Goal: Transaction & Acquisition: Book appointment/travel/reservation

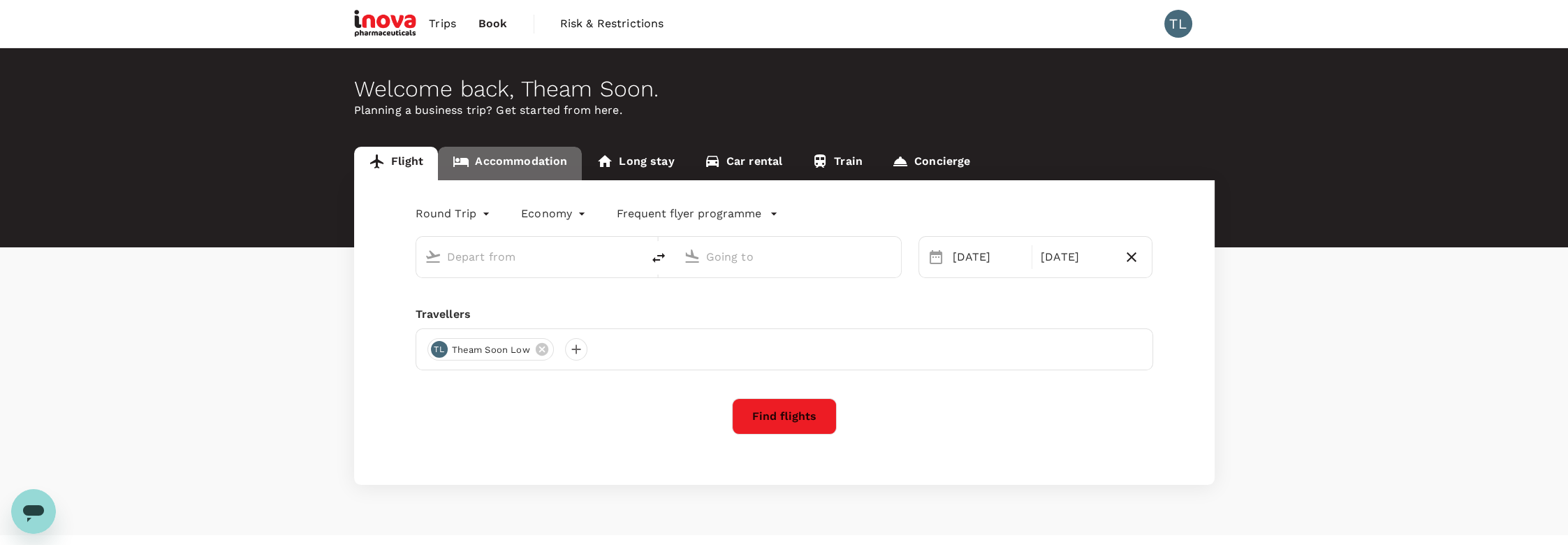
click at [549, 155] on link "Accommodation" at bounding box center [509, 163] width 144 height 33
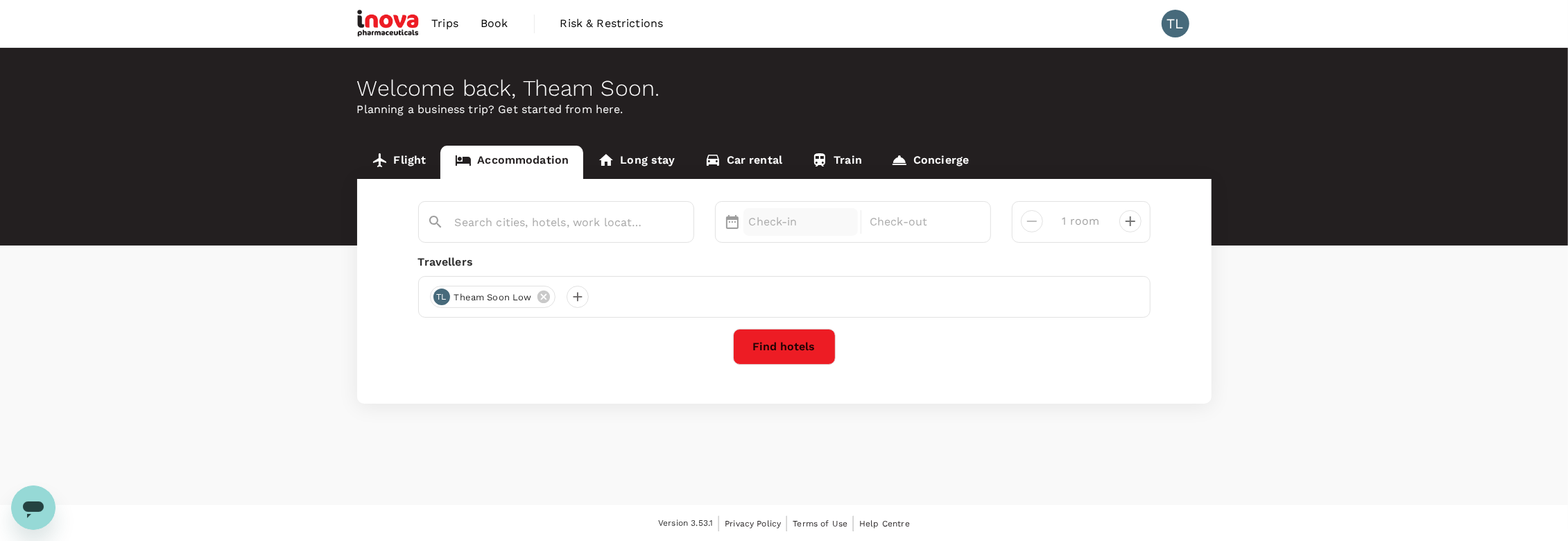
click at [770, 223] on p "Check-in" at bounding box center [801, 222] width 104 height 17
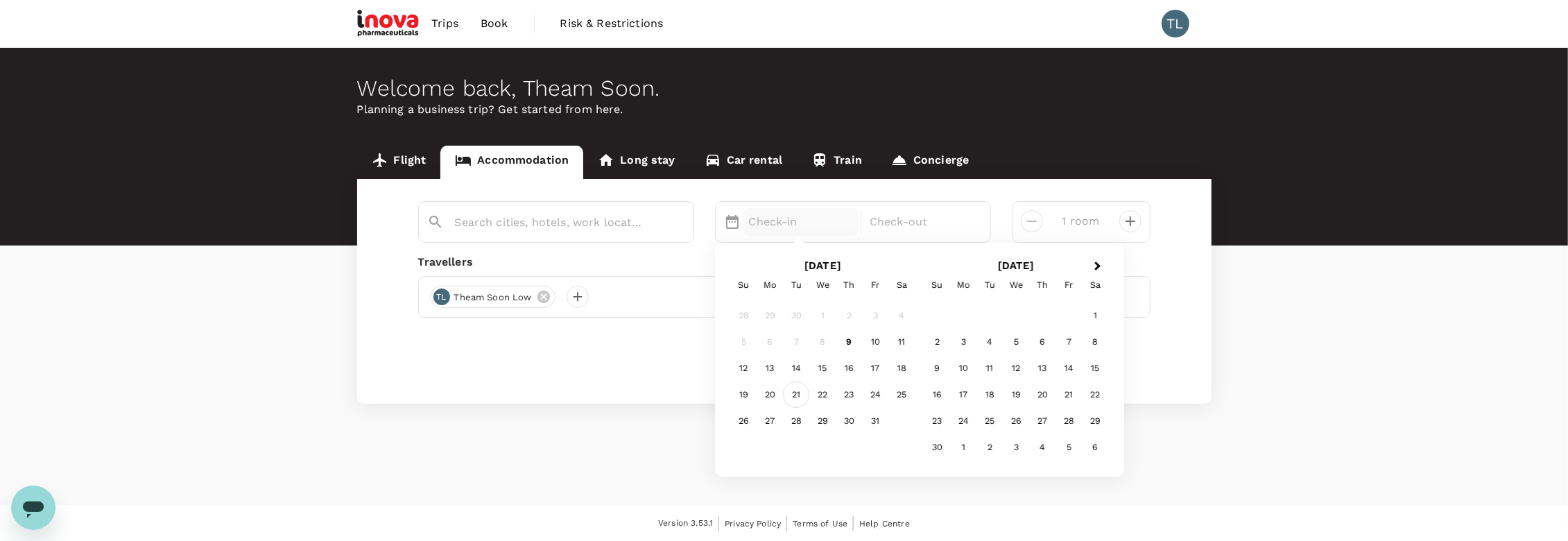
click at [795, 396] on div "21" at bounding box center [796, 395] width 26 height 26
click at [850, 393] on div "23" at bounding box center [849, 395] width 26 height 26
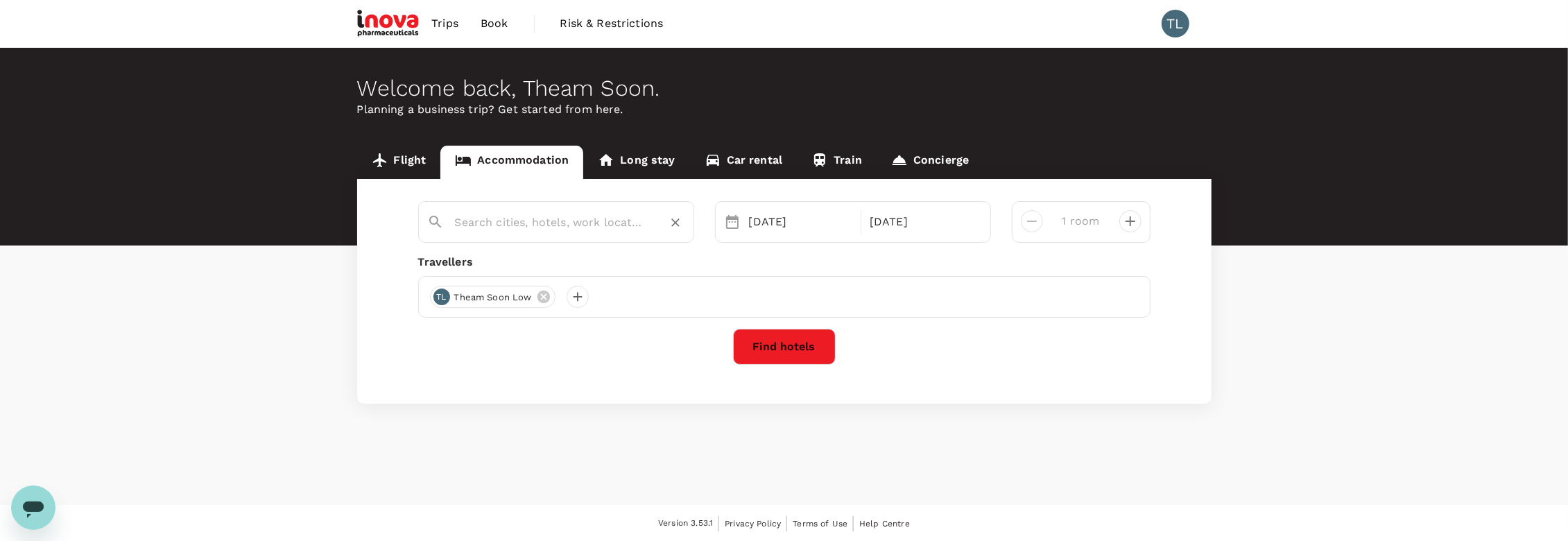
click at [487, 214] on input "text" at bounding box center [551, 222] width 192 height 21
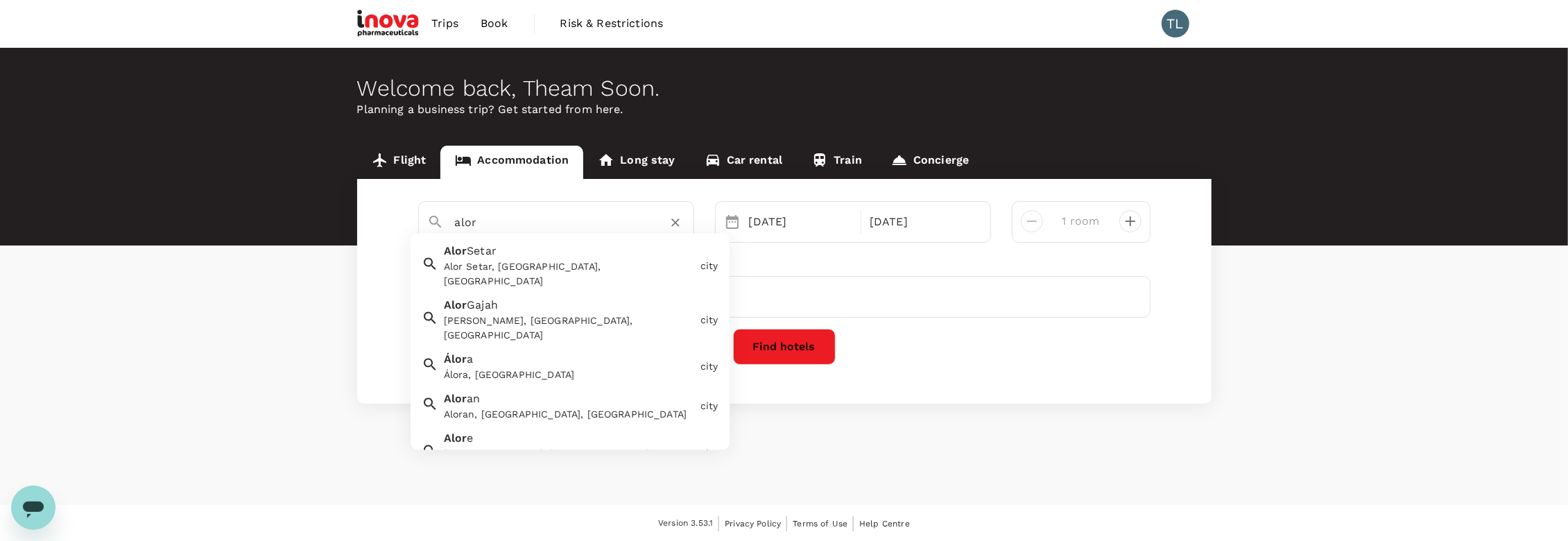
click at [481, 247] on span "Setar" at bounding box center [481, 251] width 30 height 13
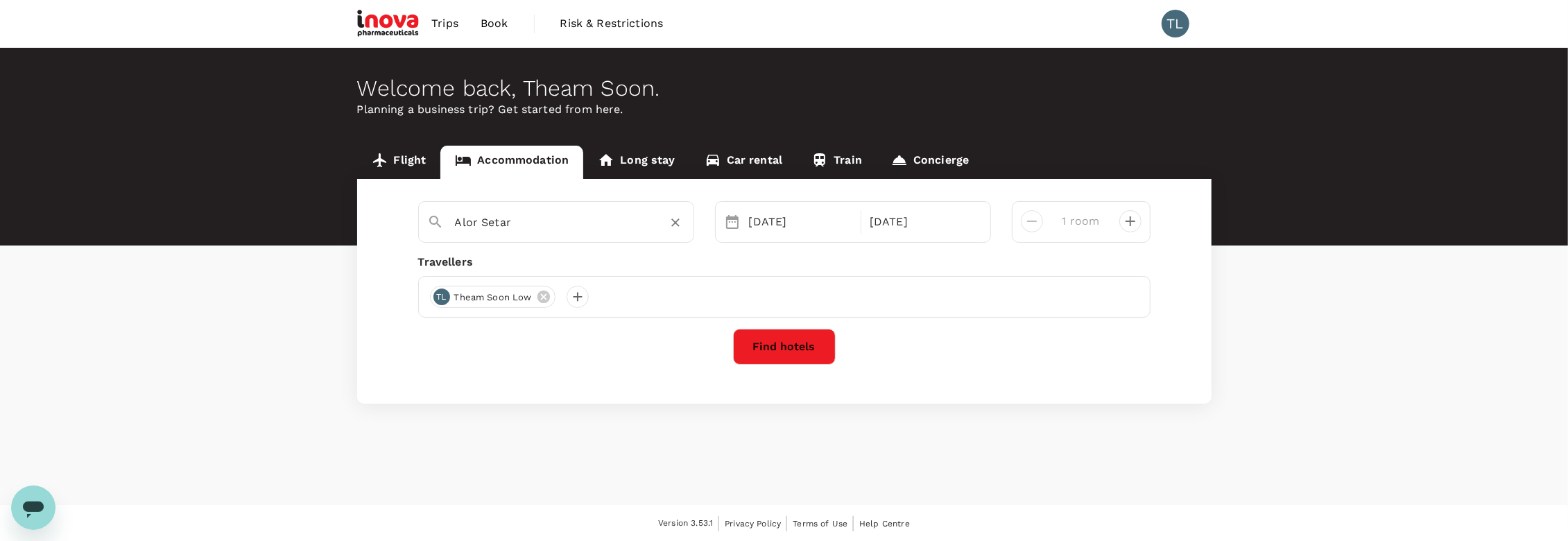
type input "Alor Setar"
click at [779, 354] on button "Find hotels" at bounding box center [785, 346] width 103 height 36
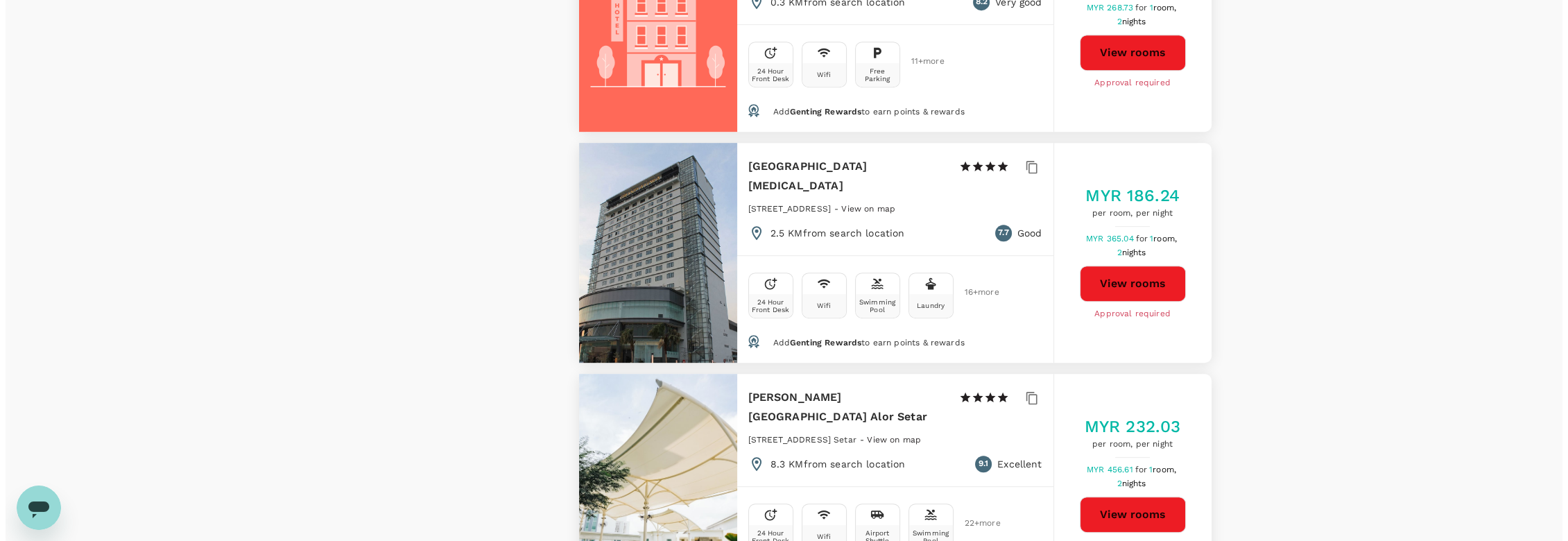
scroll to position [1078, 0]
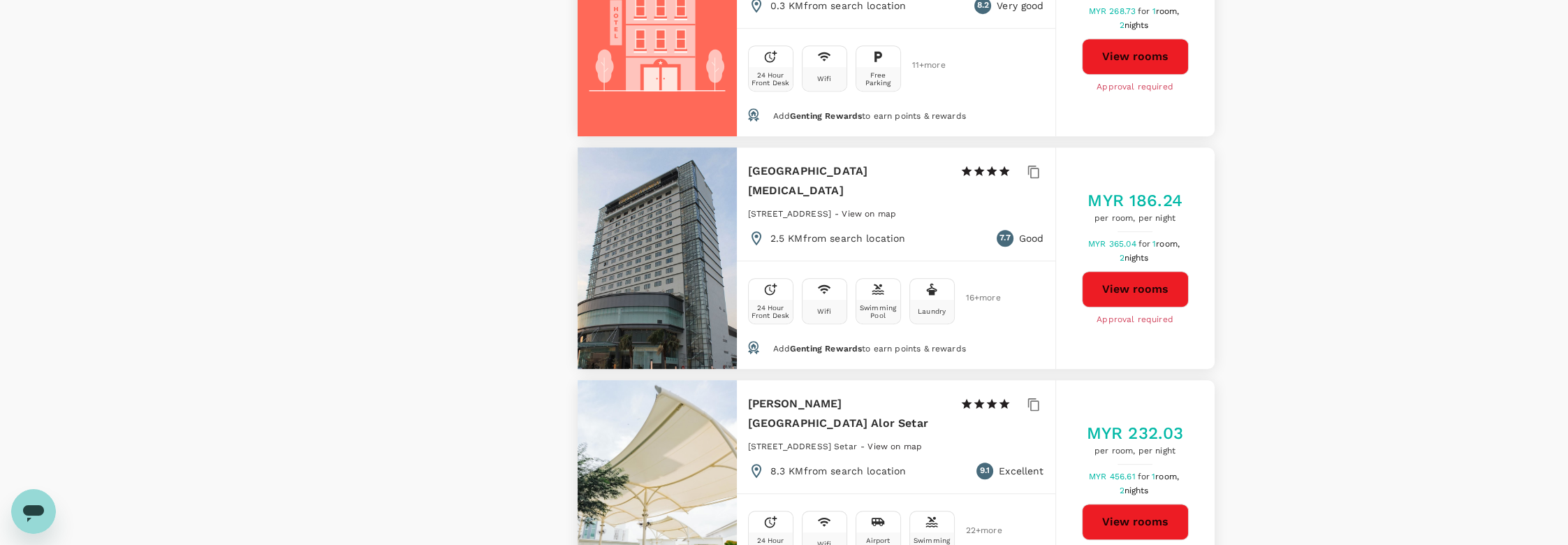
click at [1140, 271] on button "View rooms" at bounding box center [1135, 289] width 106 height 36
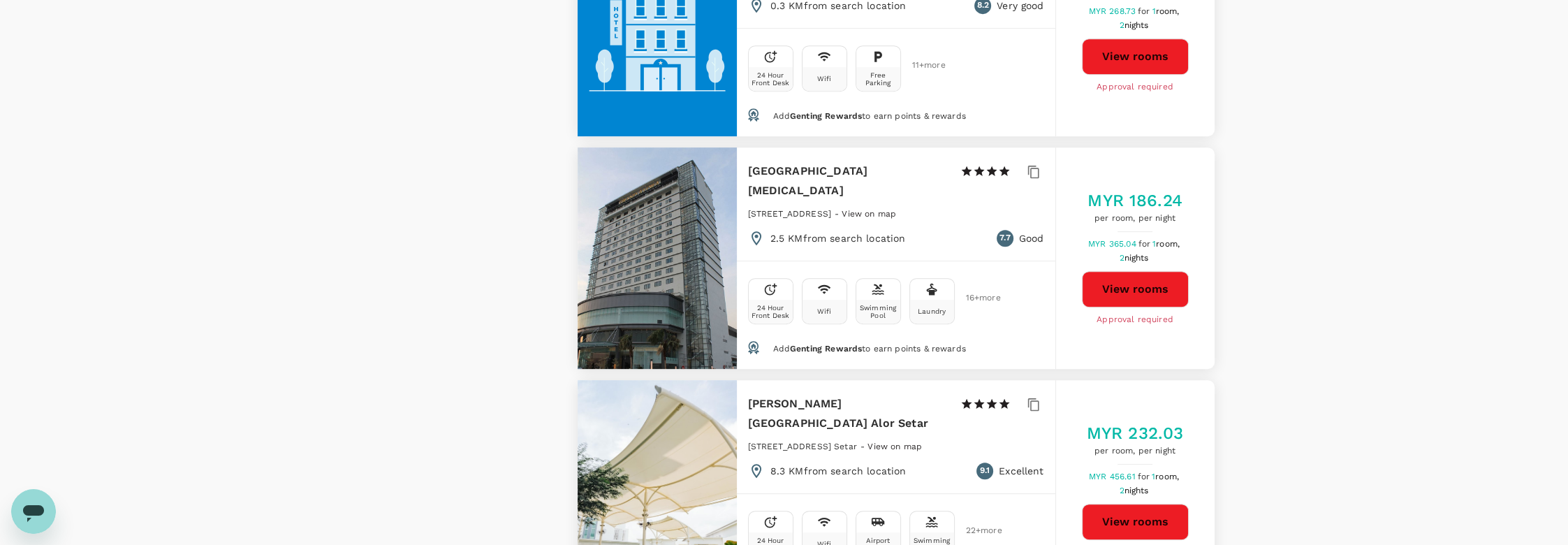
type input "376.94"
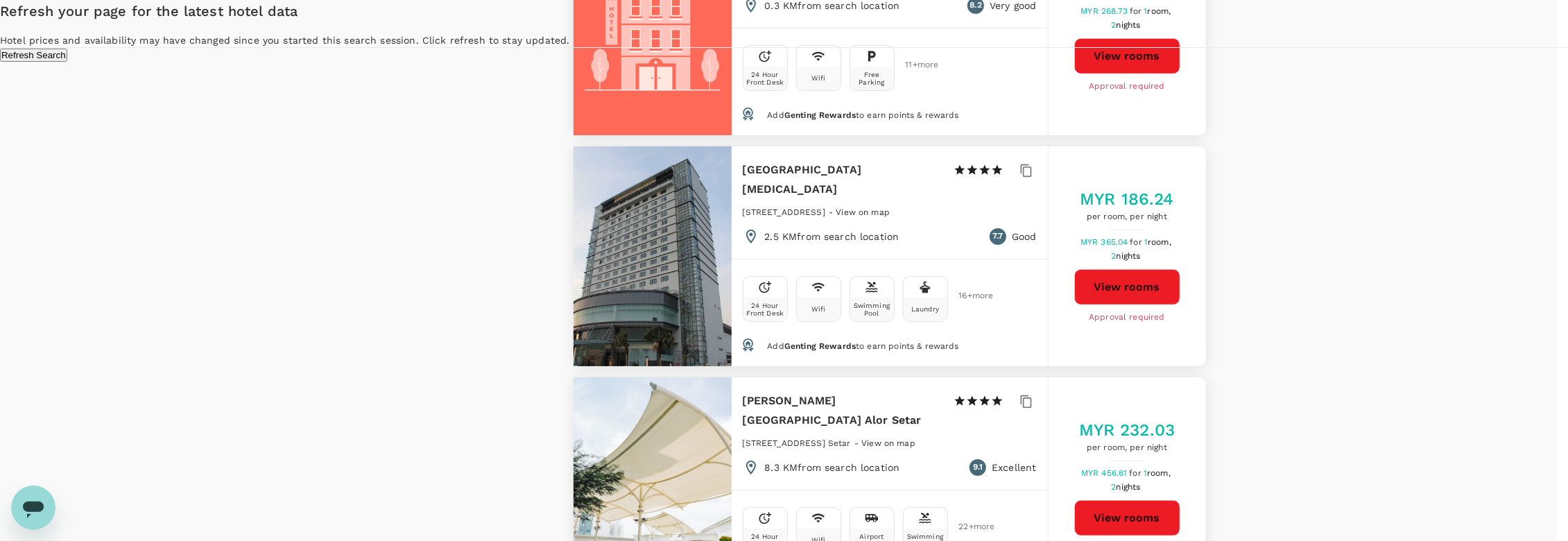
click at [1429, 62] on div "Refresh your page for the latest hotel data Hotel prices and availability may h…" at bounding box center [784, 31] width 1568 height 62
click at [67, 62] on button "Refresh Search" at bounding box center [34, 54] width 67 height 13
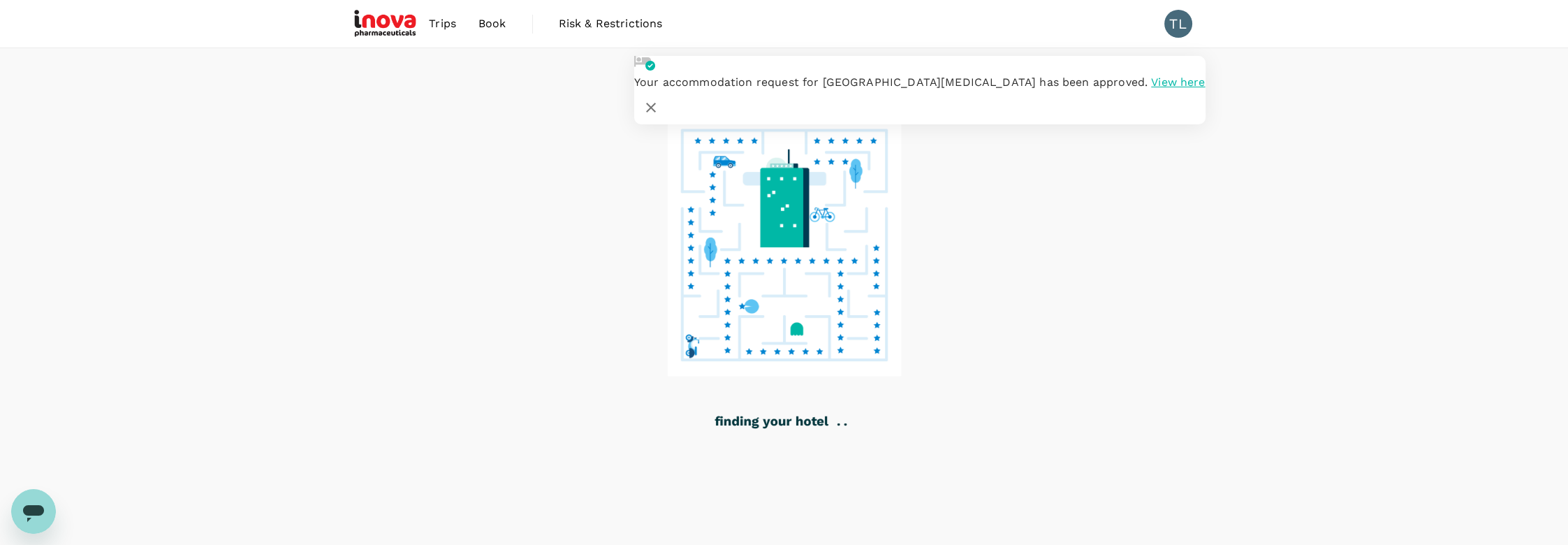
click at [1151, 89] on span "View here" at bounding box center [1178, 82] width 54 height 13
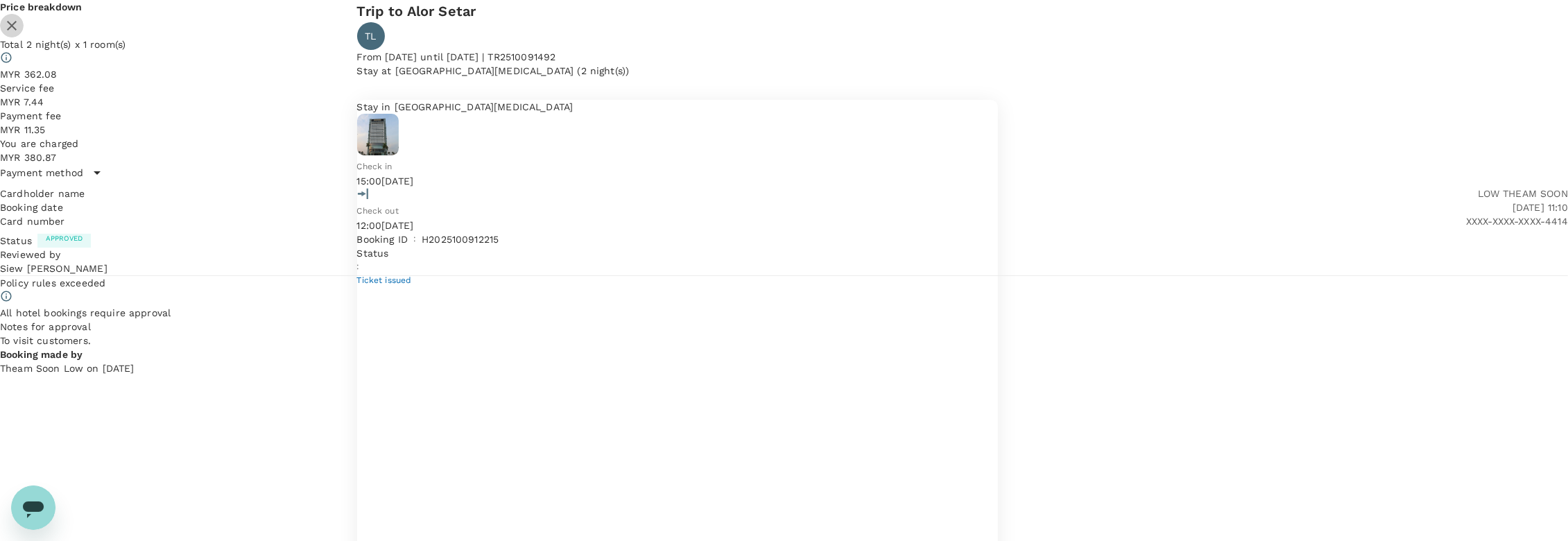
click at [17, 31] on icon "button" at bounding box center [11, 25] width 10 height 10
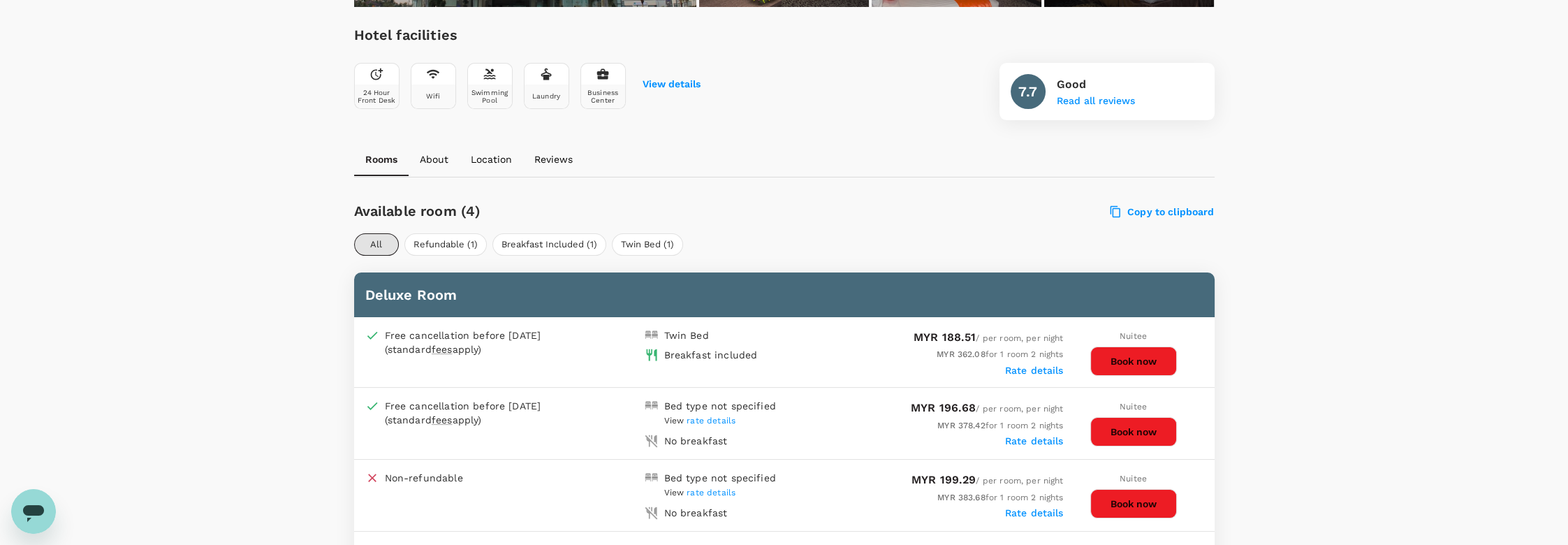
scroll to position [543, 0]
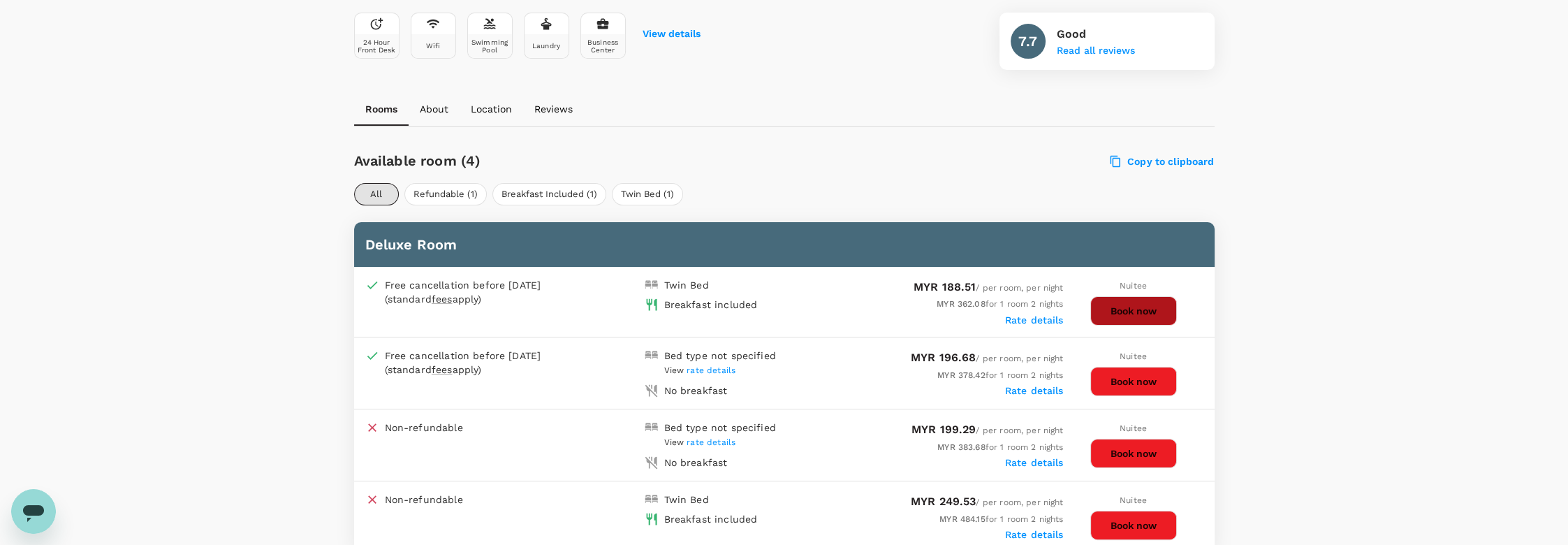
click at [1121, 310] on button "Book now" at bounding box center [1134, 311] width 86 height 29
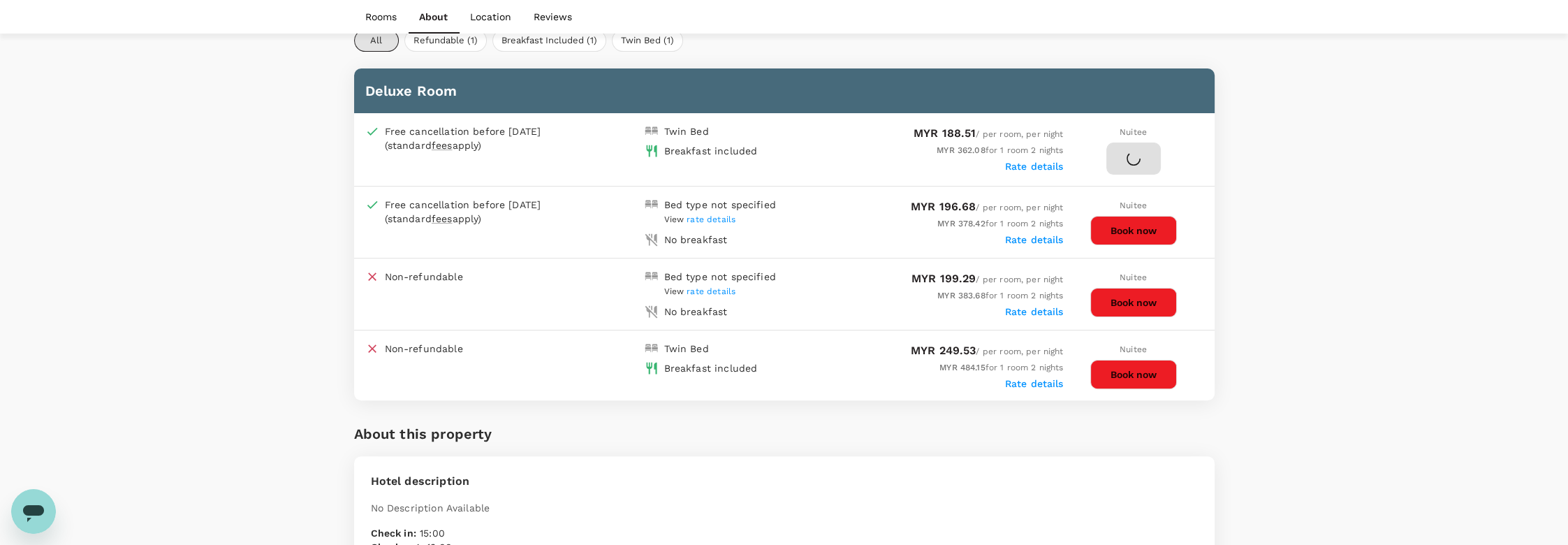
scroll to position [699, 0]
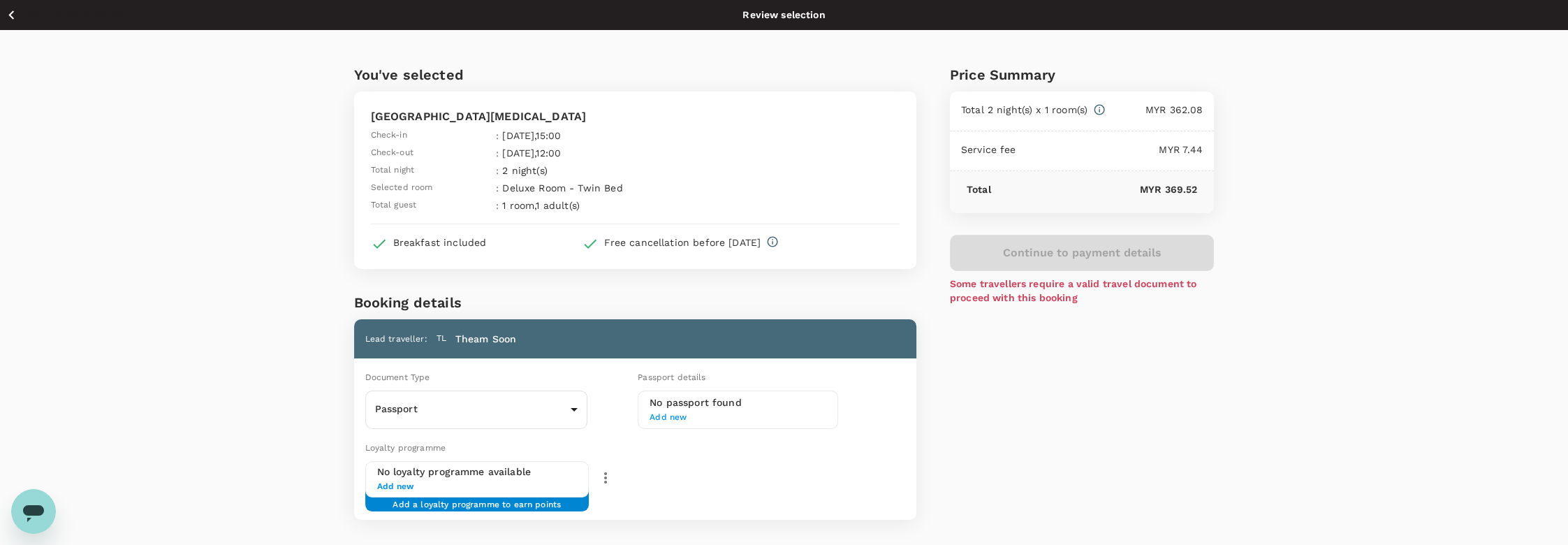
scroll to position [155, 0]
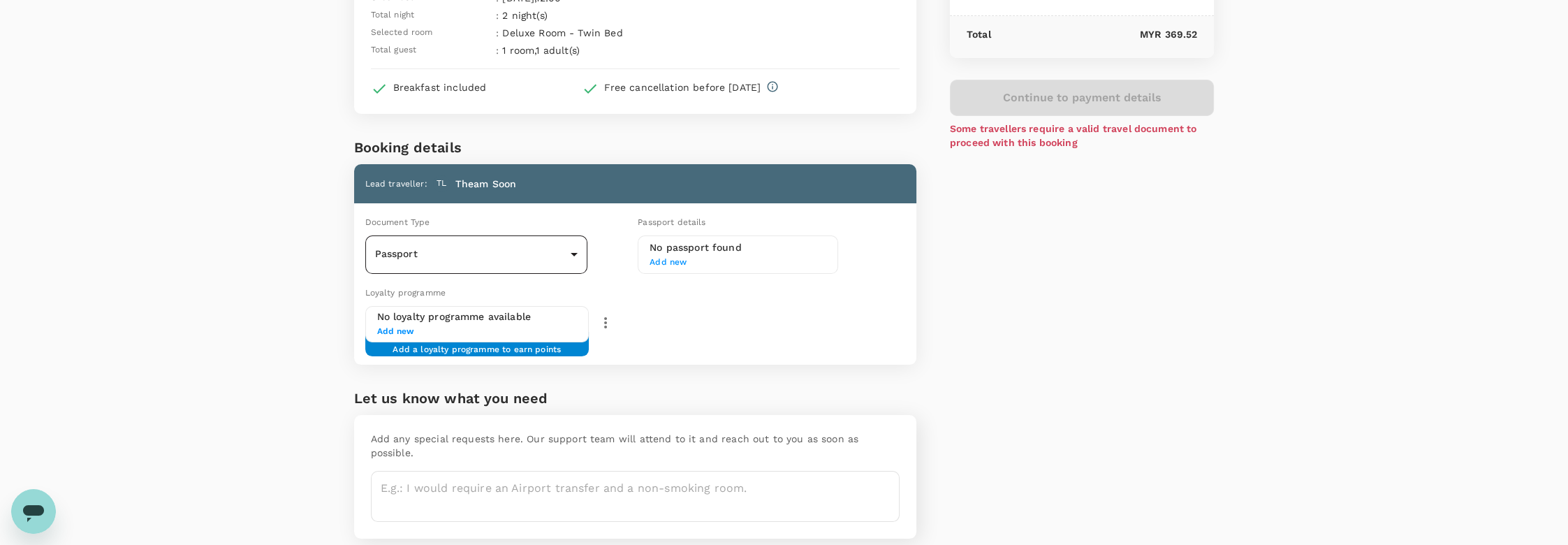
click at [566, 247] on body "Back to hotel details Review selection You've selected Grand Alora Hotel Check-…" at bounding box center [784, 222] width 1568 height 754
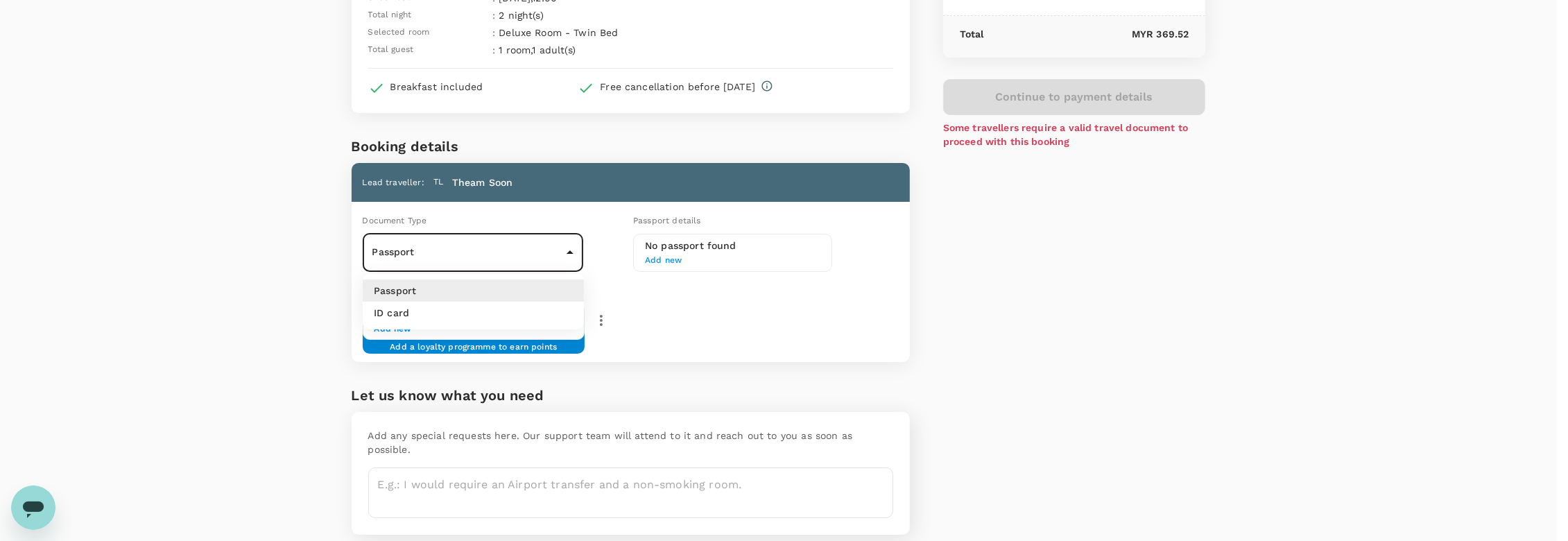
click at [461, 307] on li "ID card" at bounding box center [473, 313] width 221 height 22
type input "Id card"
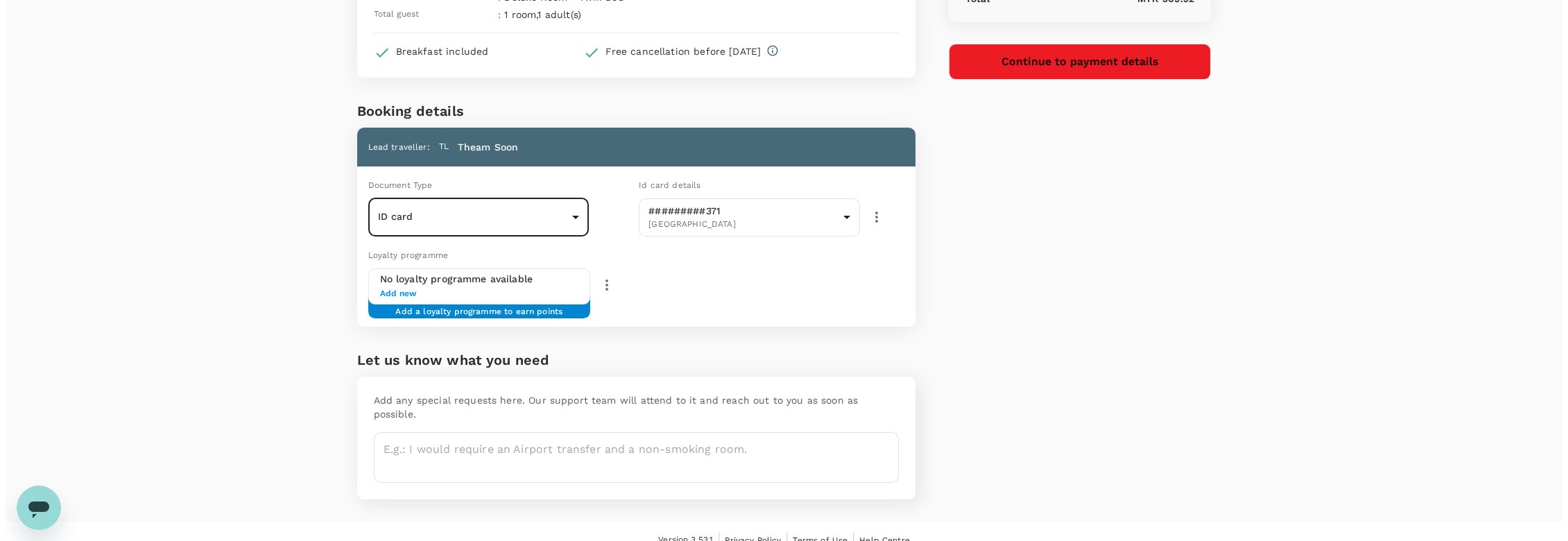
scroll to position [0, 0]
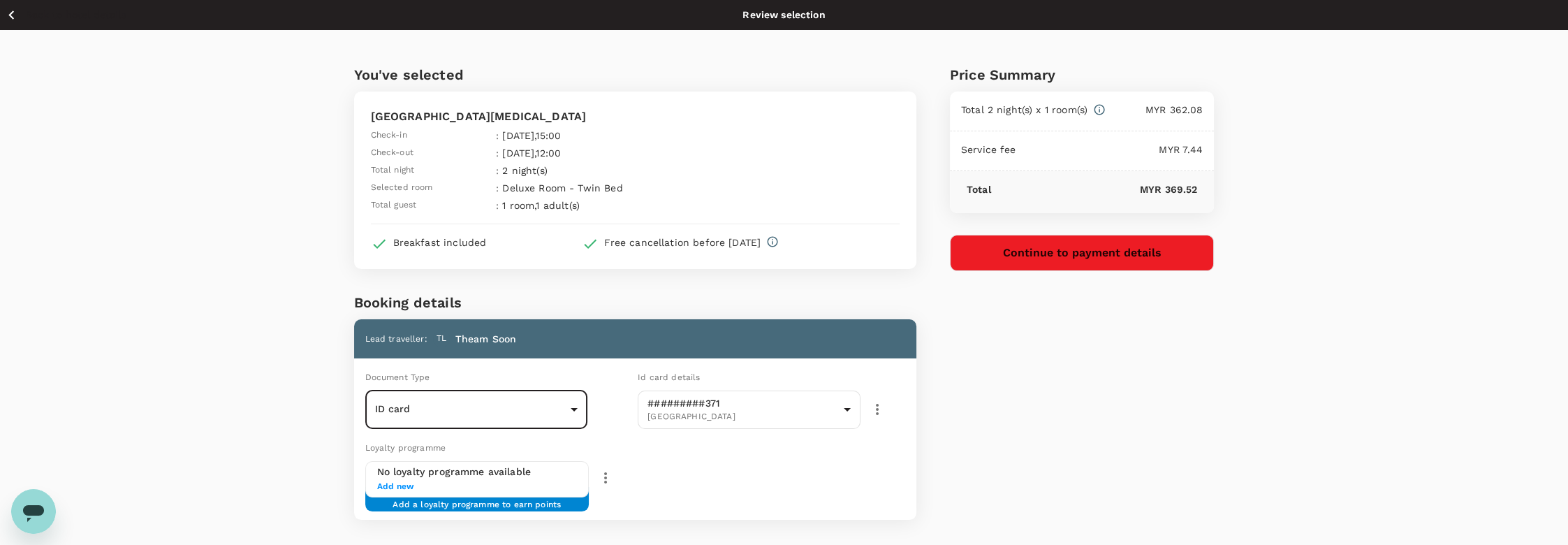
click at [1062, 254] on button "Continue to payment details" at bounding box center [1082, 252] width 265 height 36
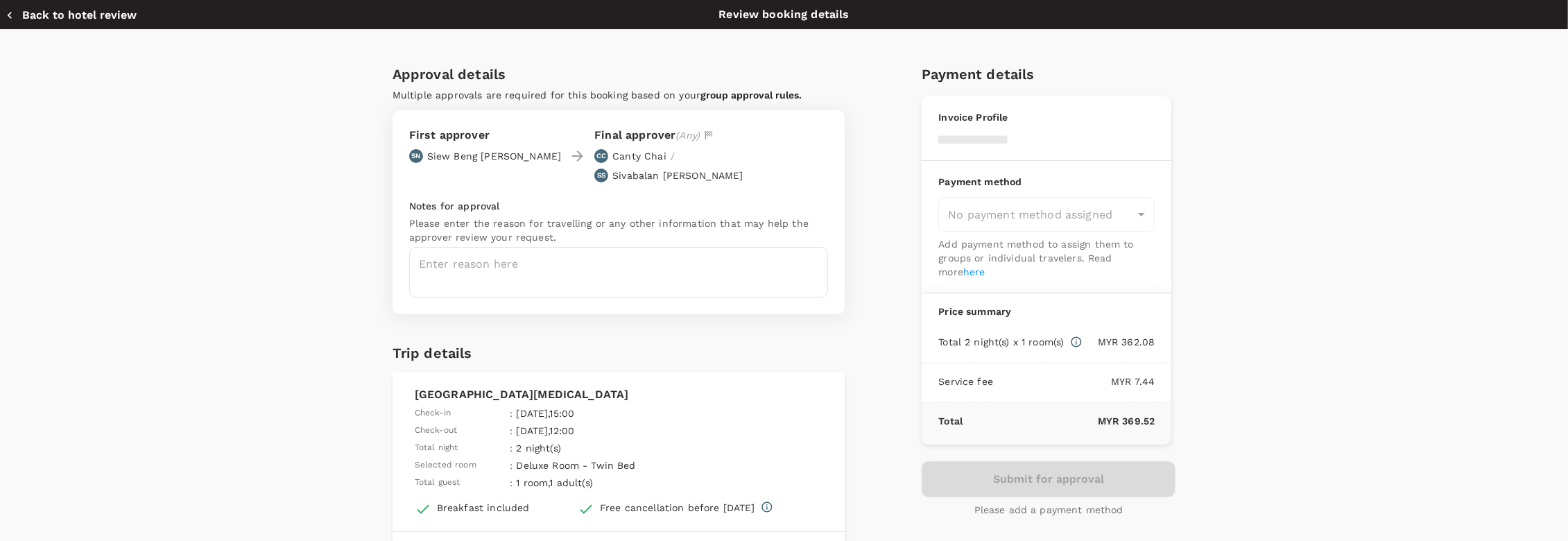
type input "9eec297e-cb2d-48fa-8c15-4572d757f0a8"
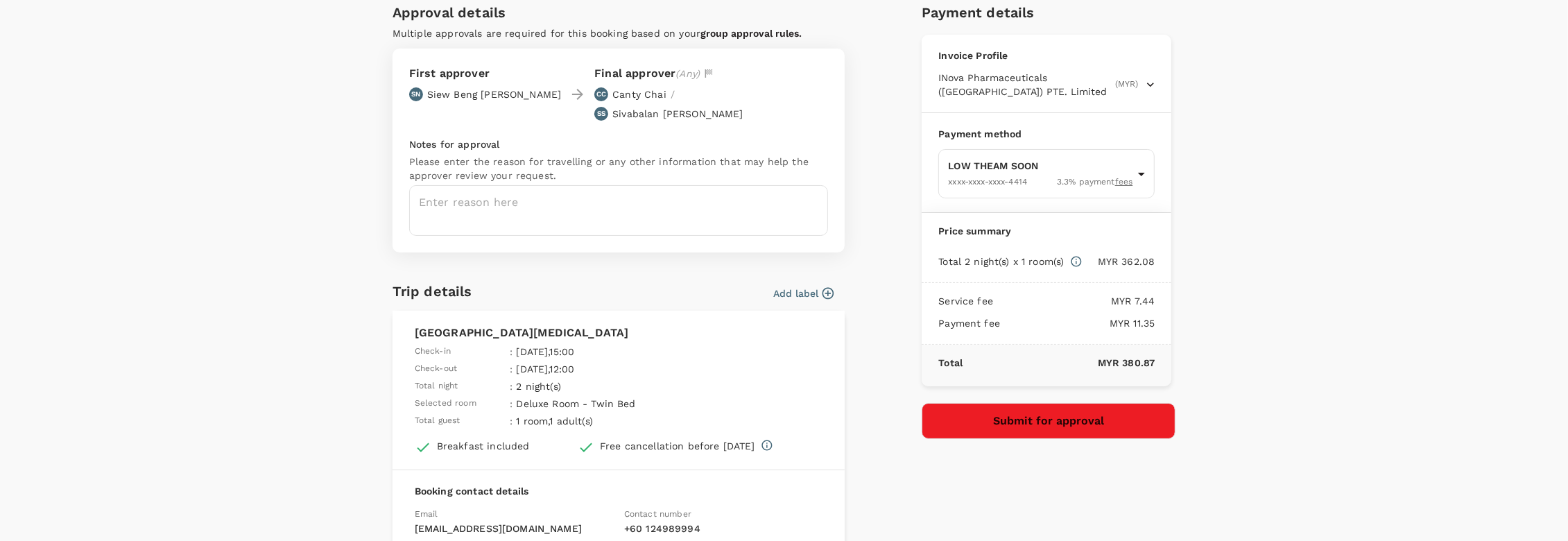
scroll to position [77, 0]
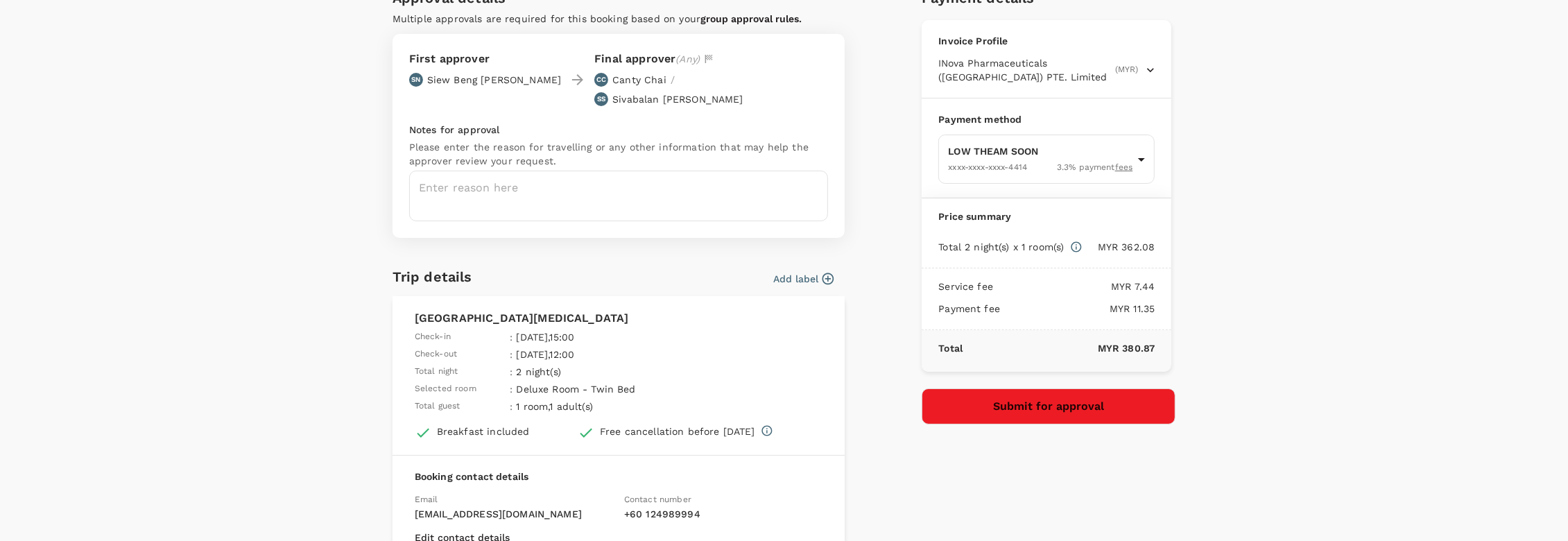
click at [1041, 403] on button "Submit for approval" at bounding box center [1048, 406] width 254 height 36
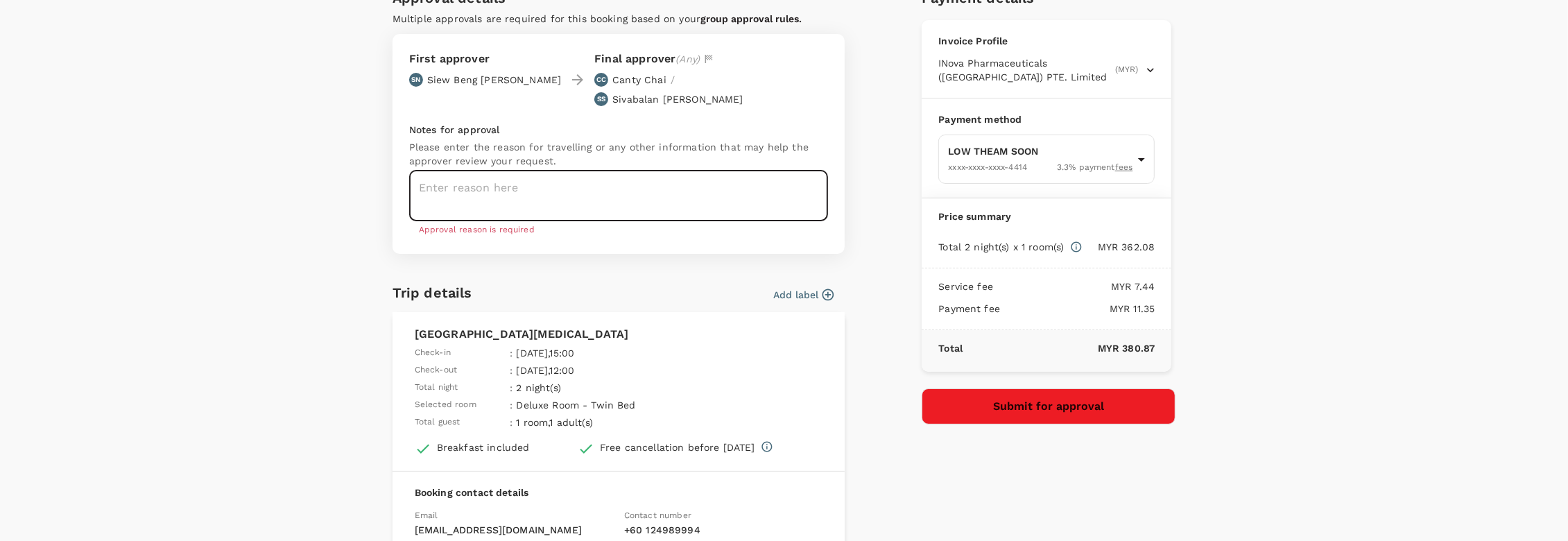
paste textarea
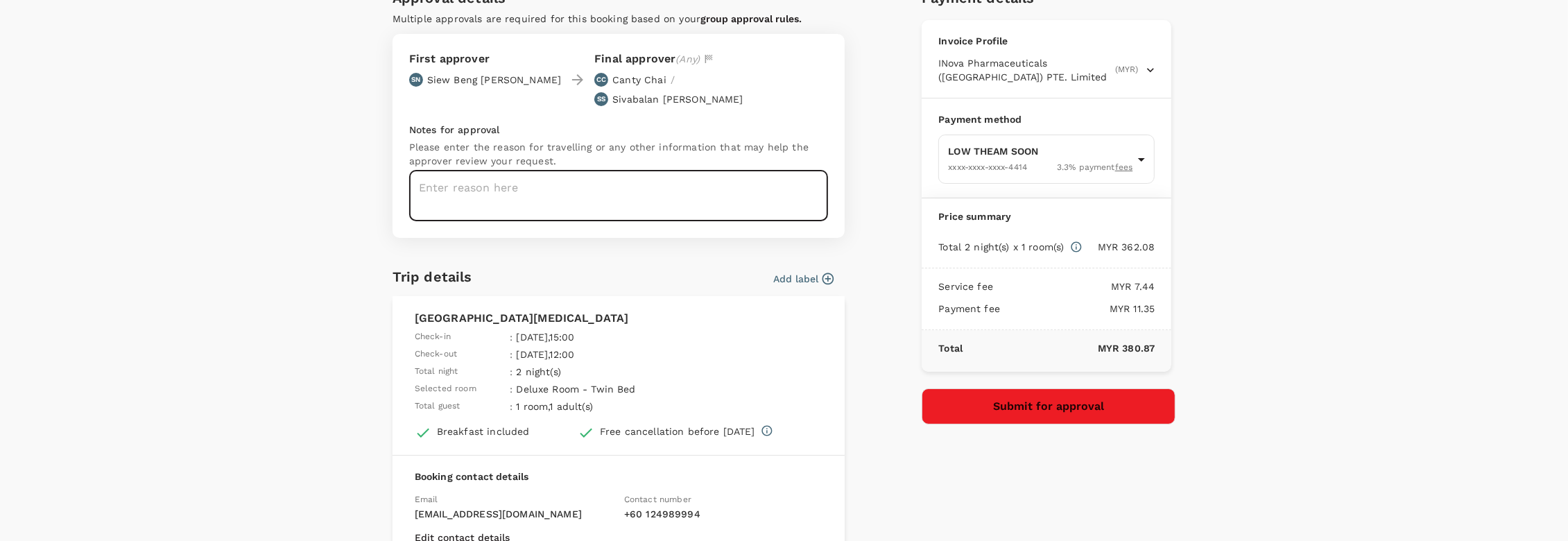
click at [479, 171] on textarea at bounding box center [618, 196] width 419 height 51
paste textarea "To visit customers"
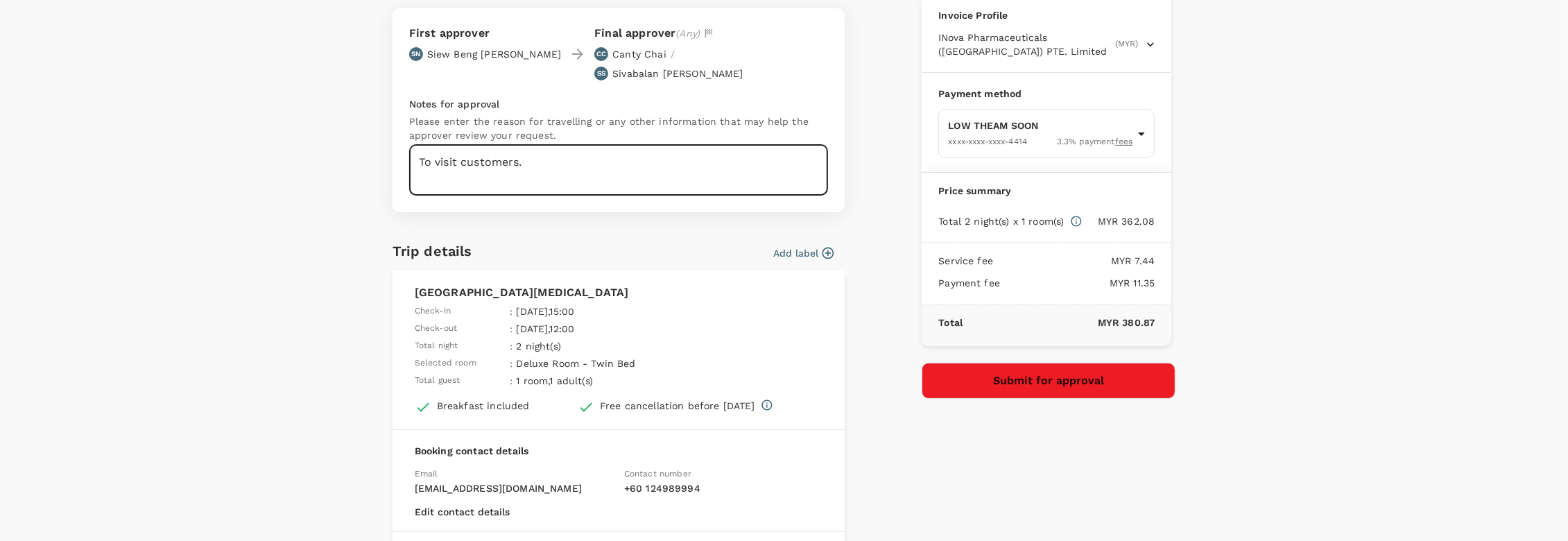
scroll to position [154, 0]
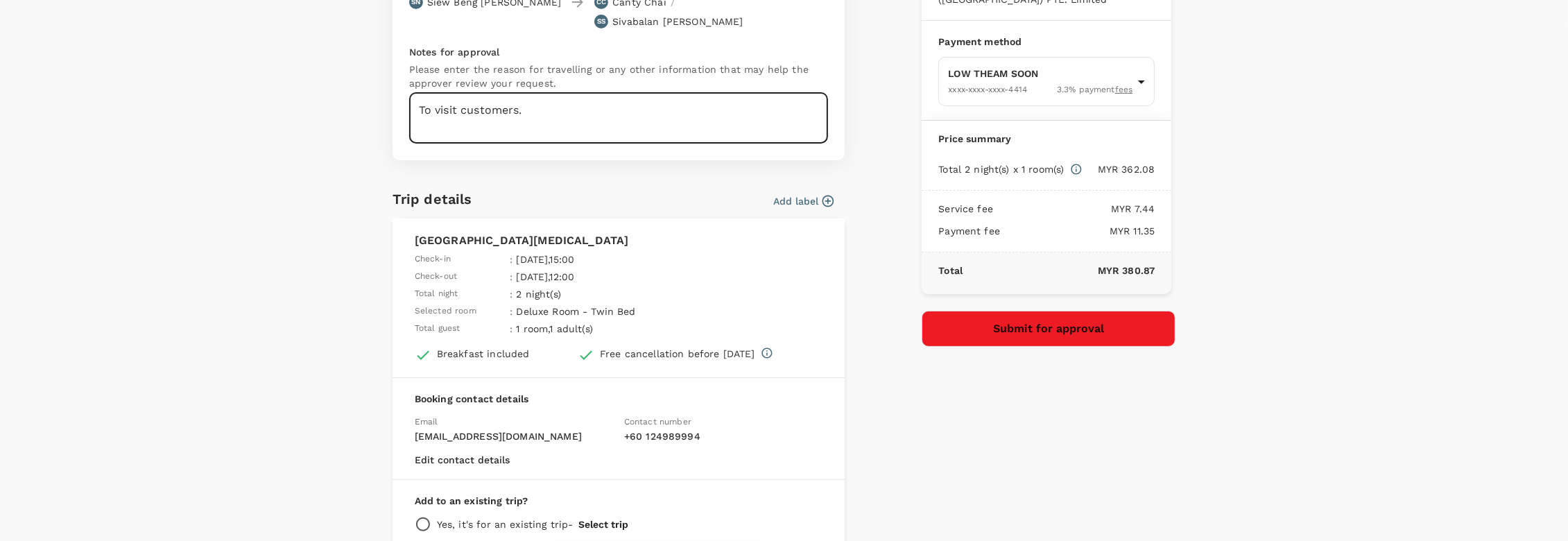
type textarea "To visit customers."
click at [1055, 329] on button "Submit for approval" at bounding box center [1048, 328] width 254 height 36
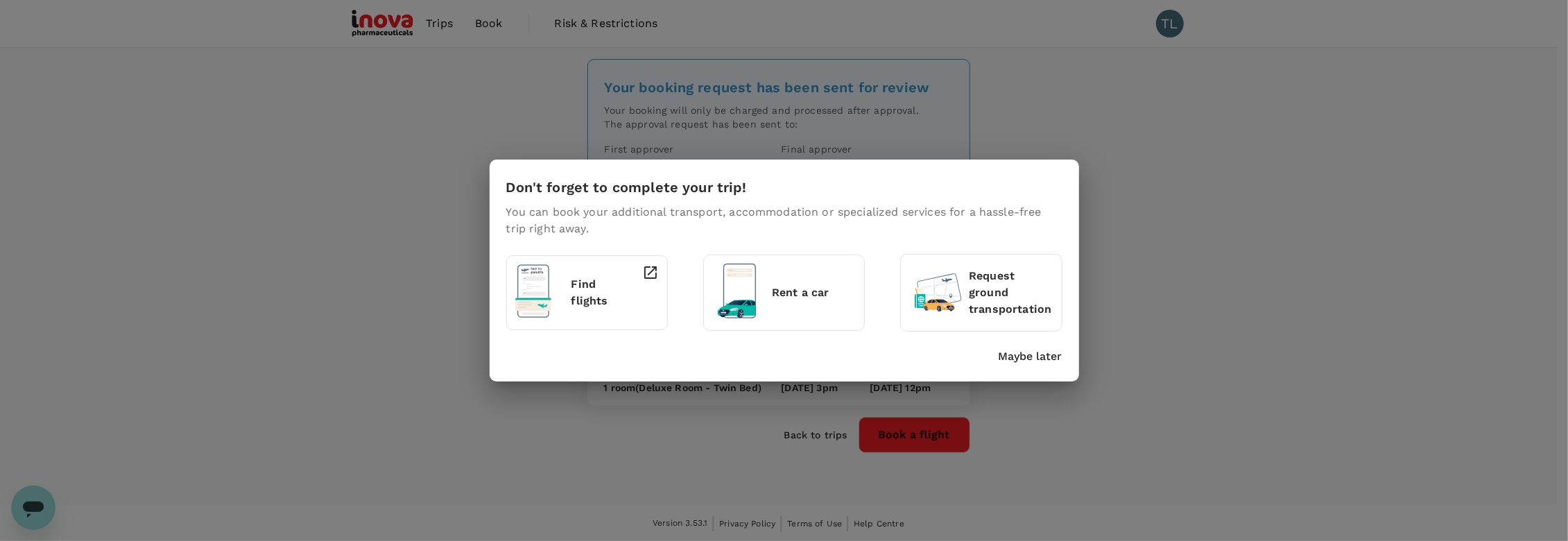
click at [1016, 352] on p "Maybe later" at bounding box center [1030, 356] width 64 height 17
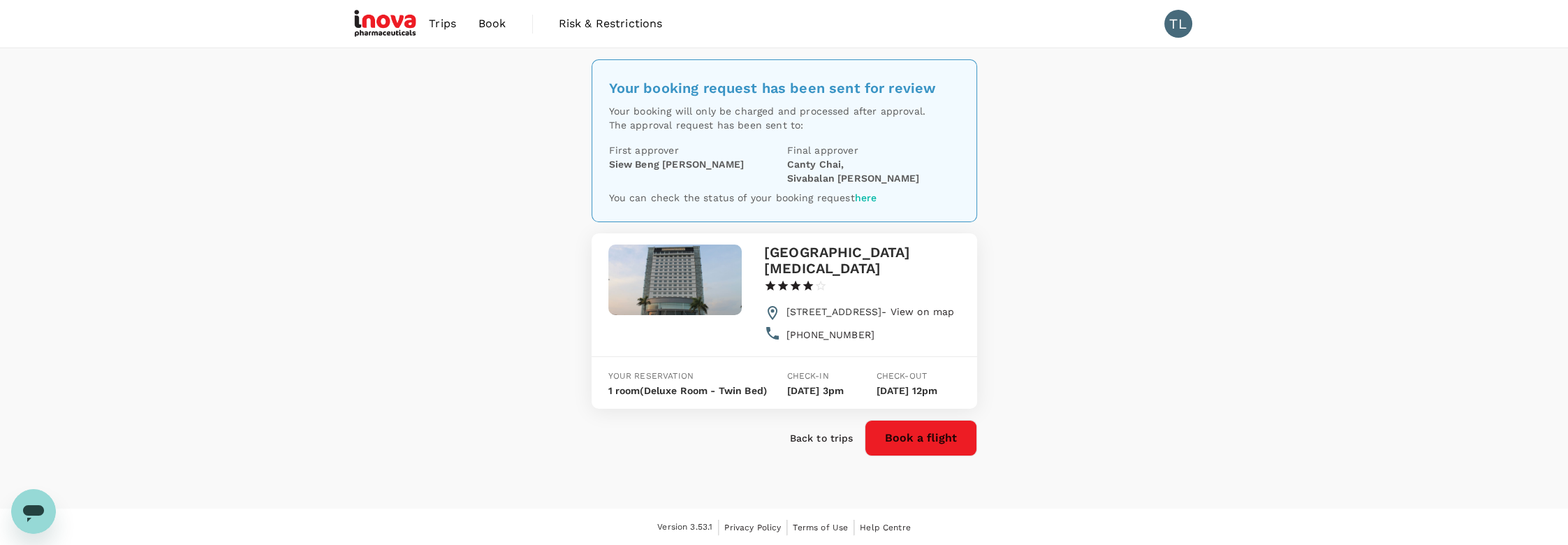
click at [1150, 223] on div "Your booking request has been sent for review Your booking will only be charged…" at bounding box center [784, 278] width 1568 height 460
